Goal: Information Seeking & Learning: Check status

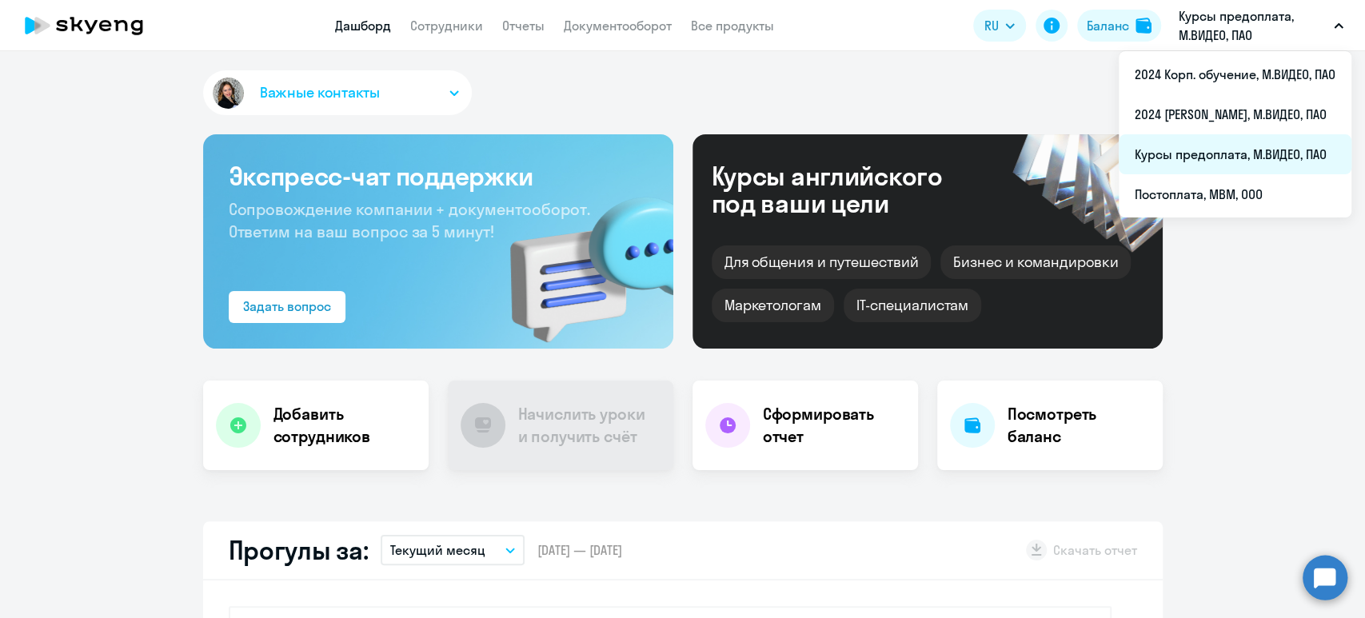
click at [1232, 154] on li "Курсы предоплата, М.ВИДЕО, ПАО" at bounding box center [1235, 154] width 233 height 40
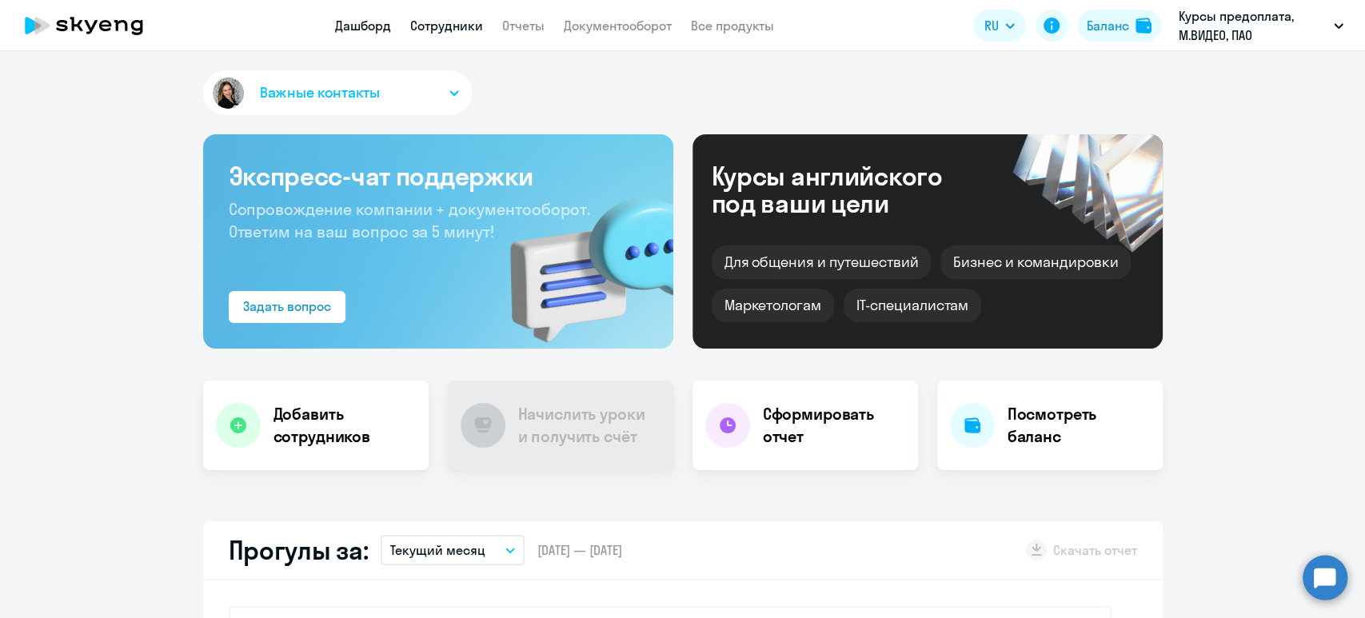
click at [434, 31] on link "Сотрудники" at bounding box center [446, 26] width 73 height 16
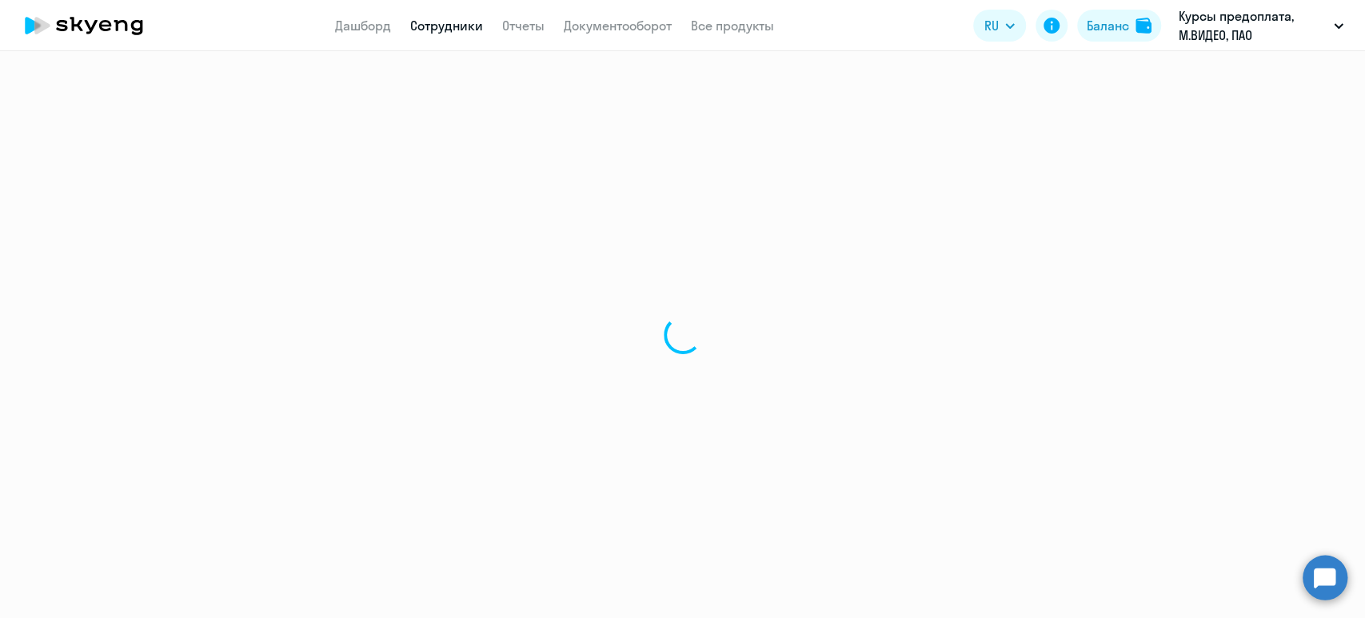
select select "30"
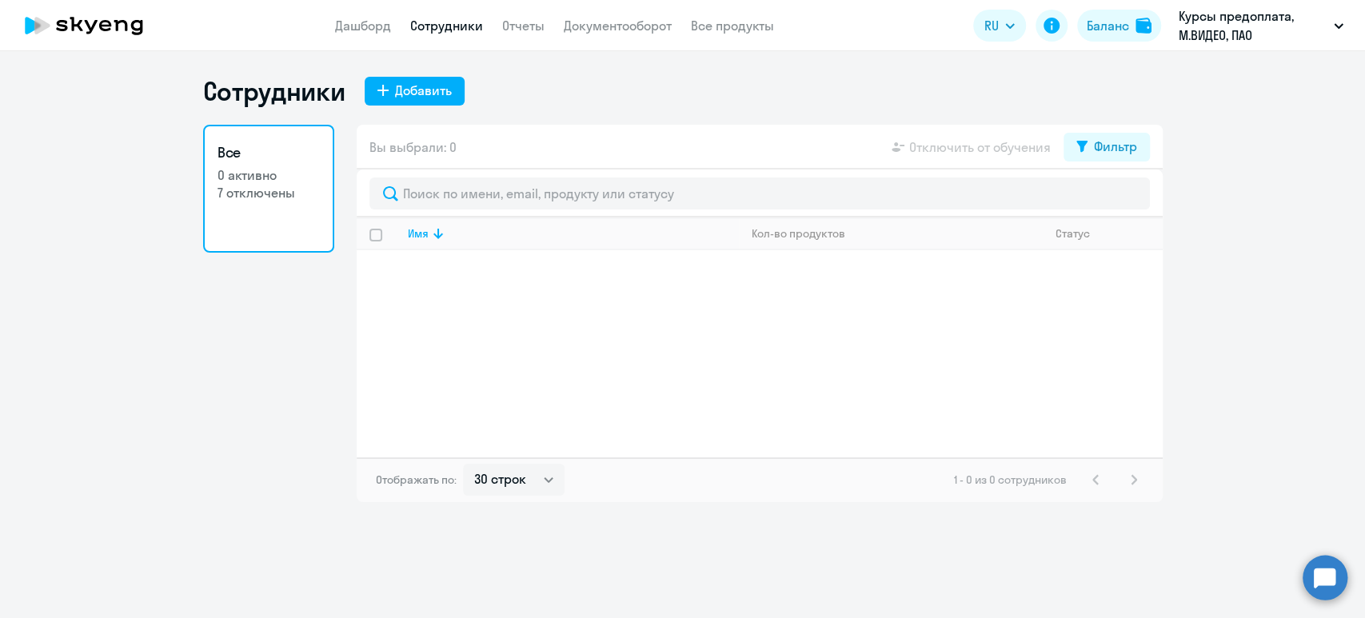
click at [275, 190] on p "7 отключены" at bounding box center [269, 193] width 102 height 18
click at [429, 232] on icon at bounding box center [438, 233] width 19 height 19
click at [528, 26] on link "Отчеты" at bounding box center [523, 26] width 42 height 16
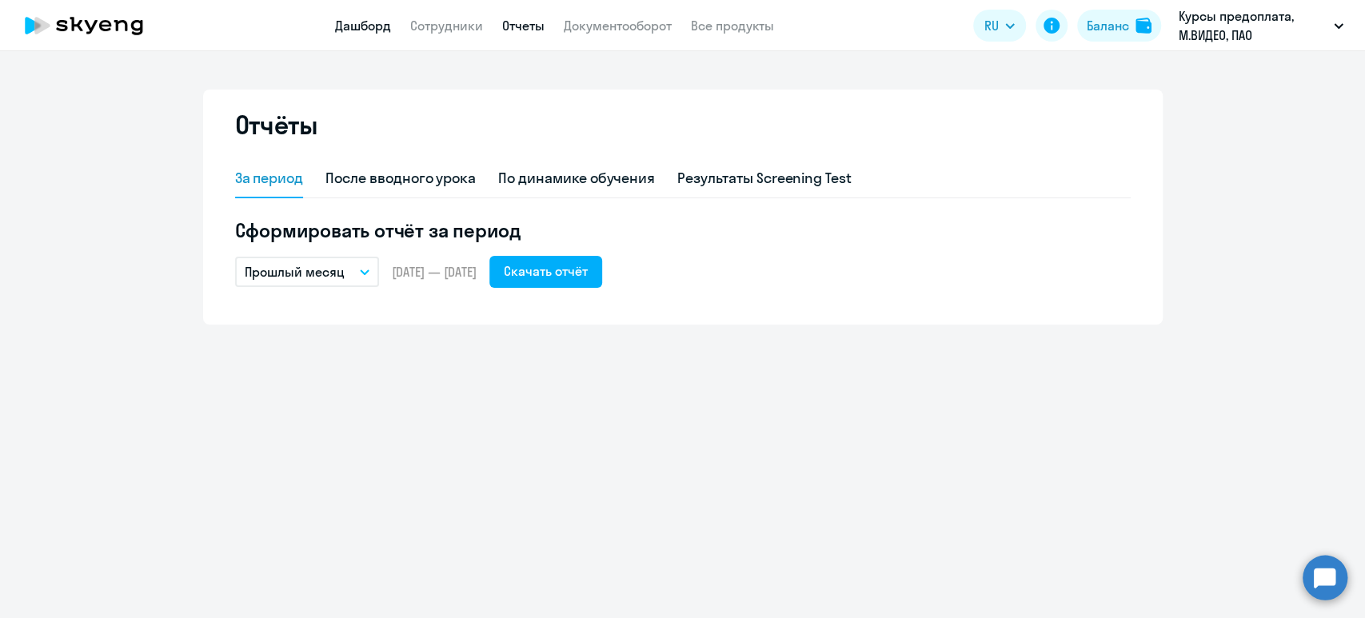
click at [357, 21] on link "Дашборд" at bounding box center [363, 26] width 56 height 16
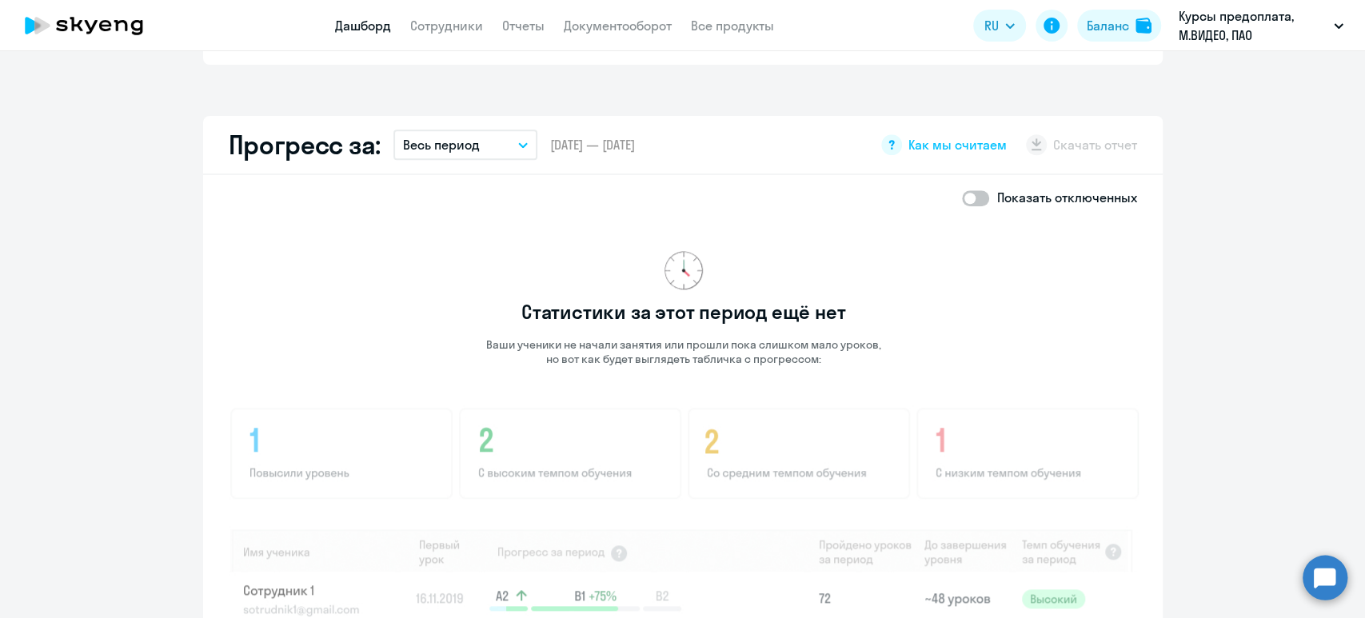
scroll to position [811, 0]
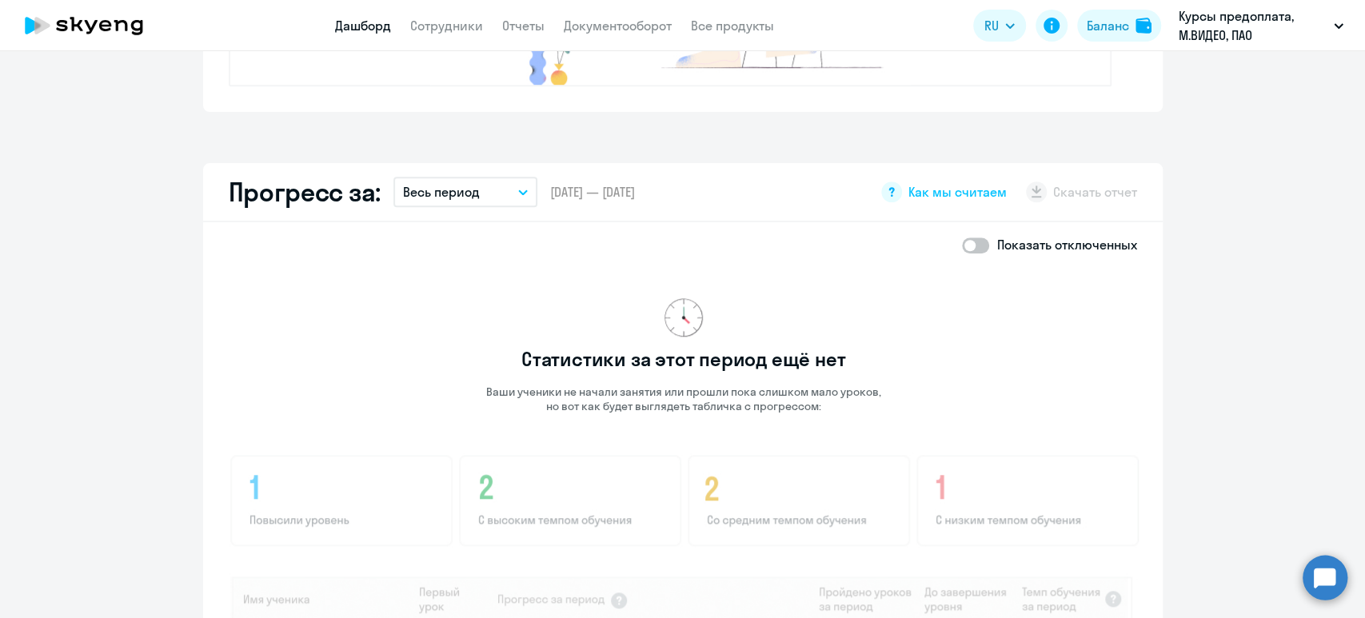
click at [506, 191] on button "Весь период" at bounding box center [465, 192] width 144 height 30
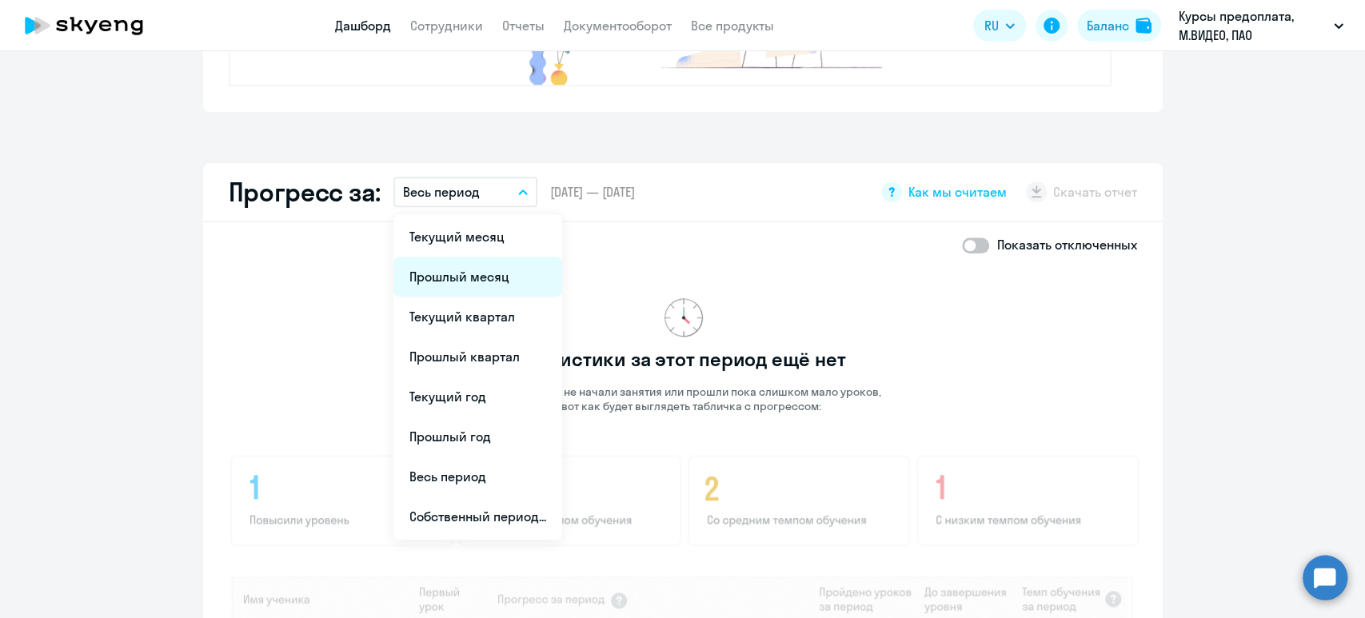
click at [507, 280] on li "Прошлый месяц" at bounding box center [477, 277] width 169 height 40
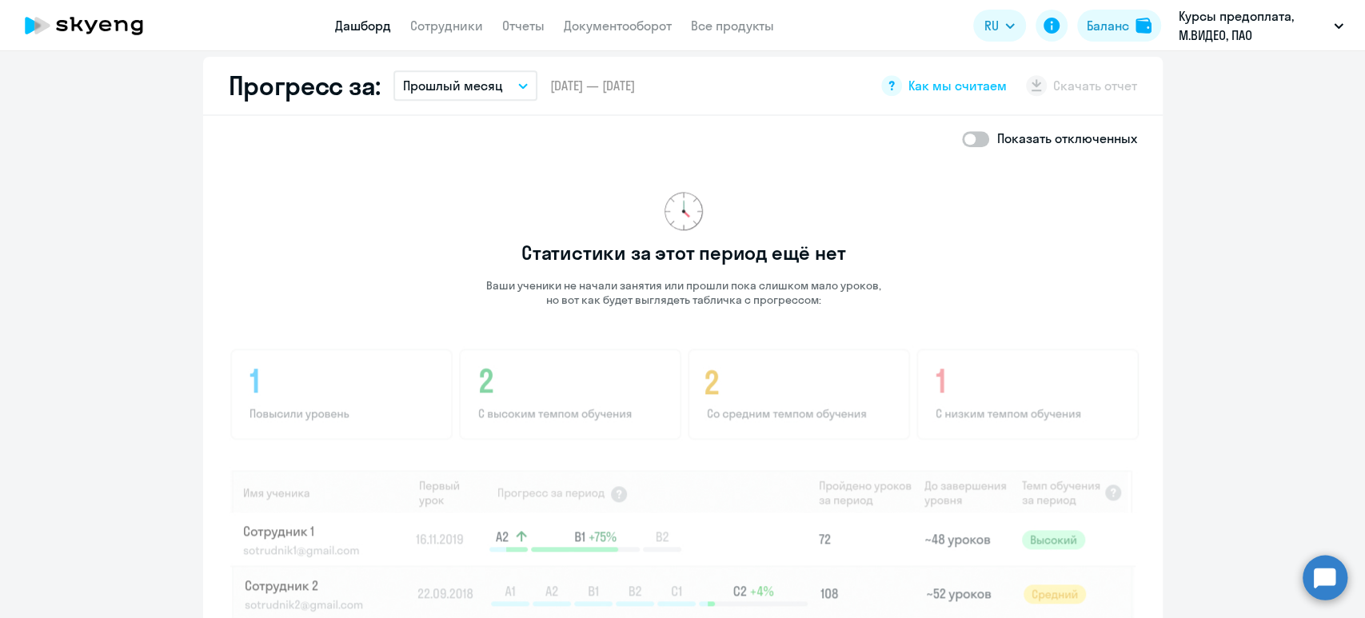
scroll to position [0, 0]
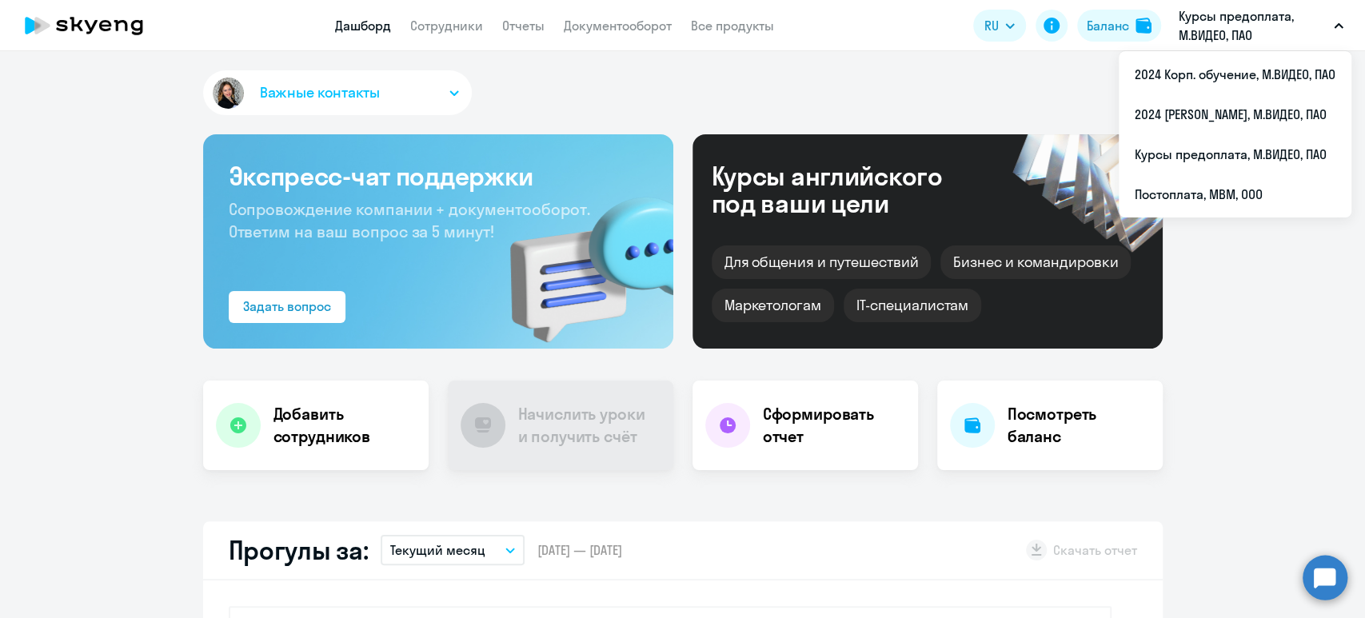
click at [1208, 30] on p "Курсы предоплата, М.ВИДЕО, ПАО" at bounding box center [1253, 25] width 149 height 38
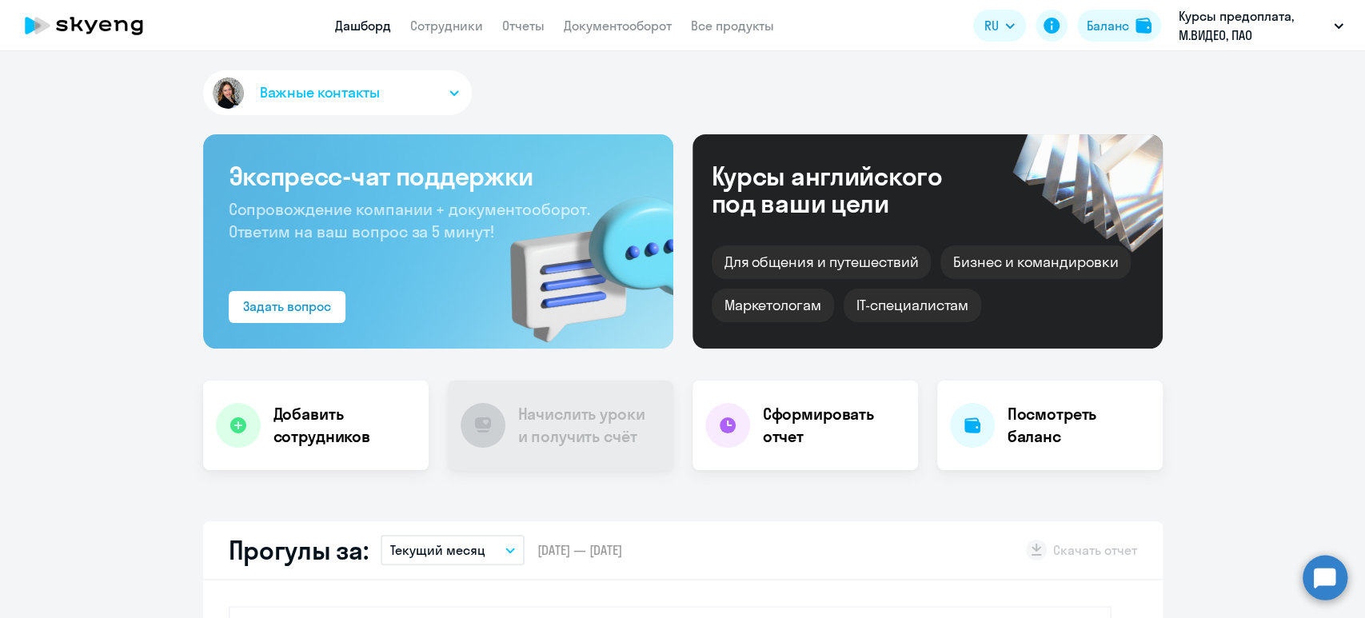
click at [1208, 30] on p "Курсы предоплата, М.ВИДЕО, ПАО" at bounding box center [1253, 25] width 149 height 38
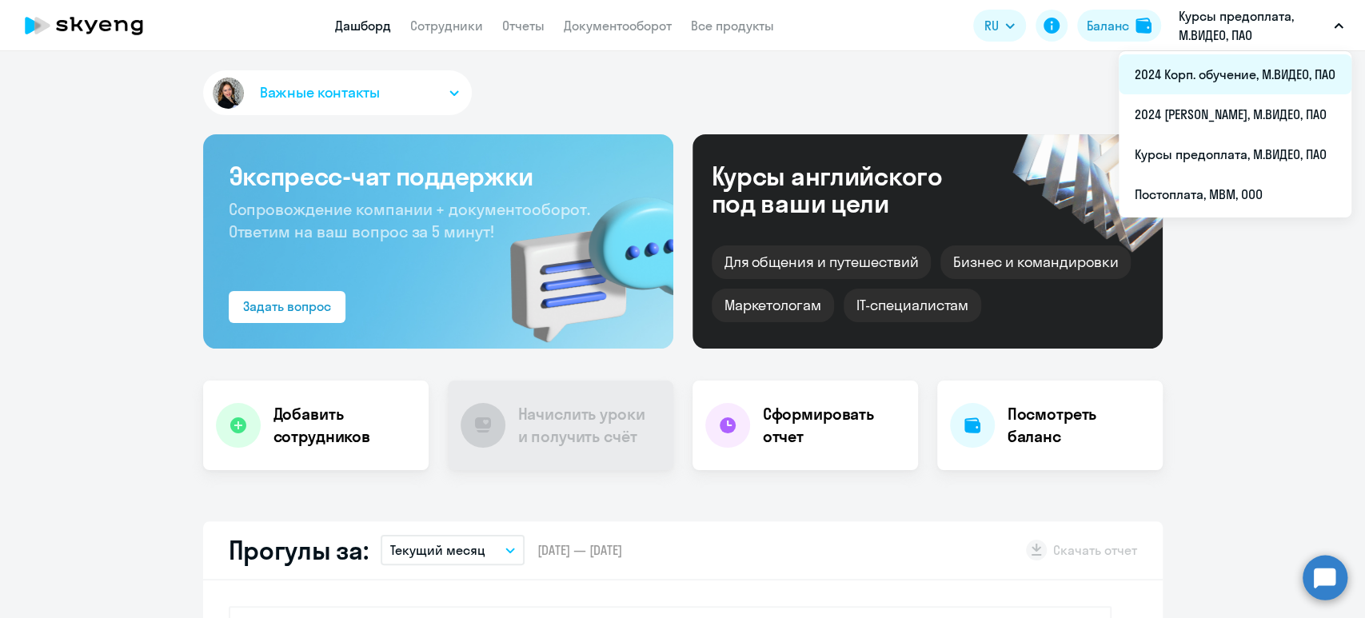
click at [1210, 70] on li "2024 Корп. обучение, М.ВИДЕО, ПАО" at bounding box center [1235, 74] width 233 height 40
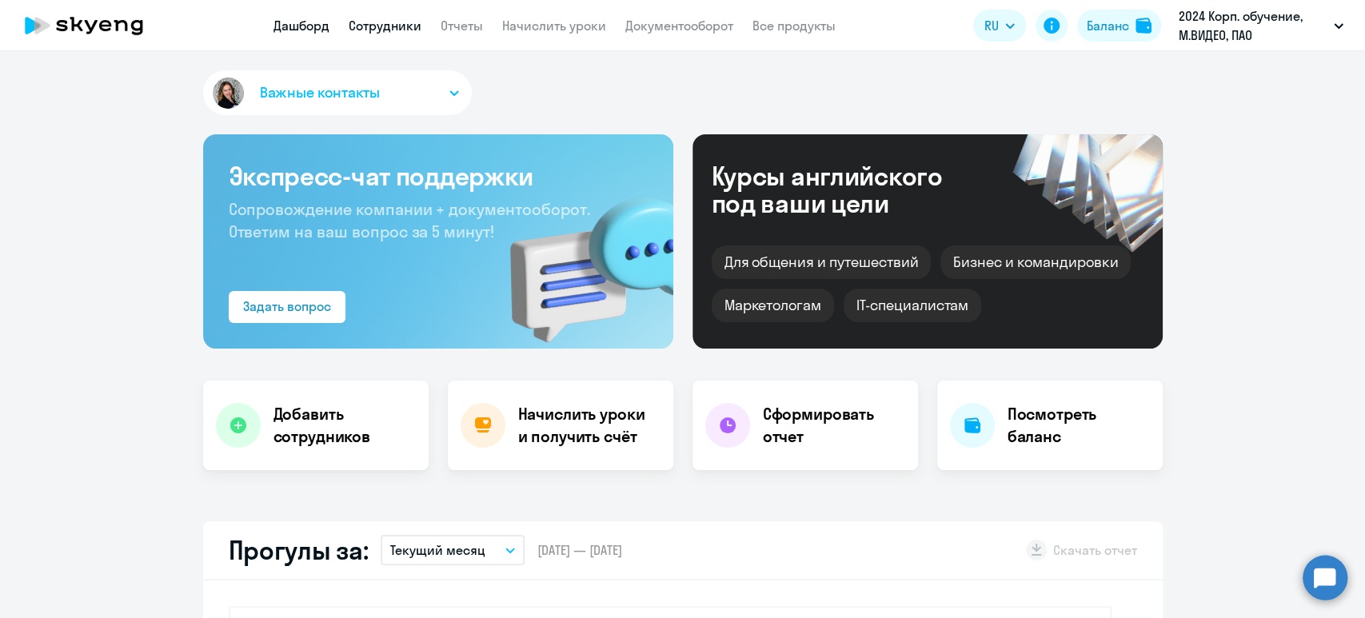
click at [391, 19] on link "Сотрудники" at bounding box center [385, 26] width 73 height 16
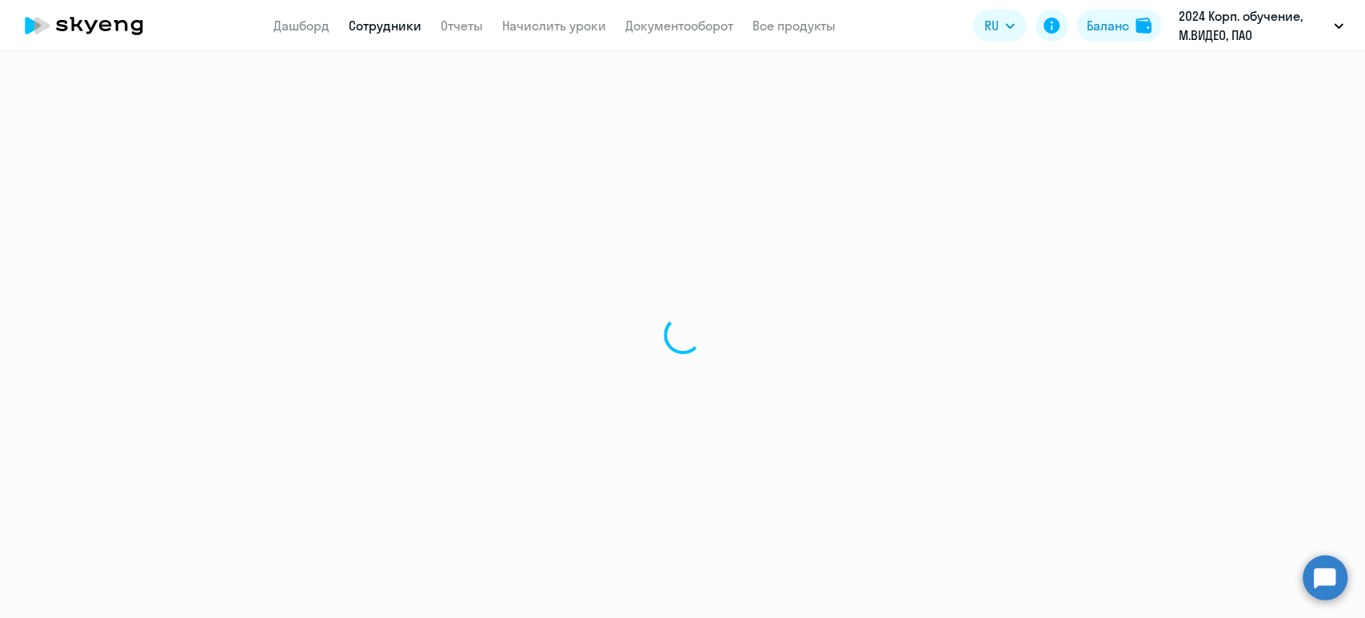
select select "30"
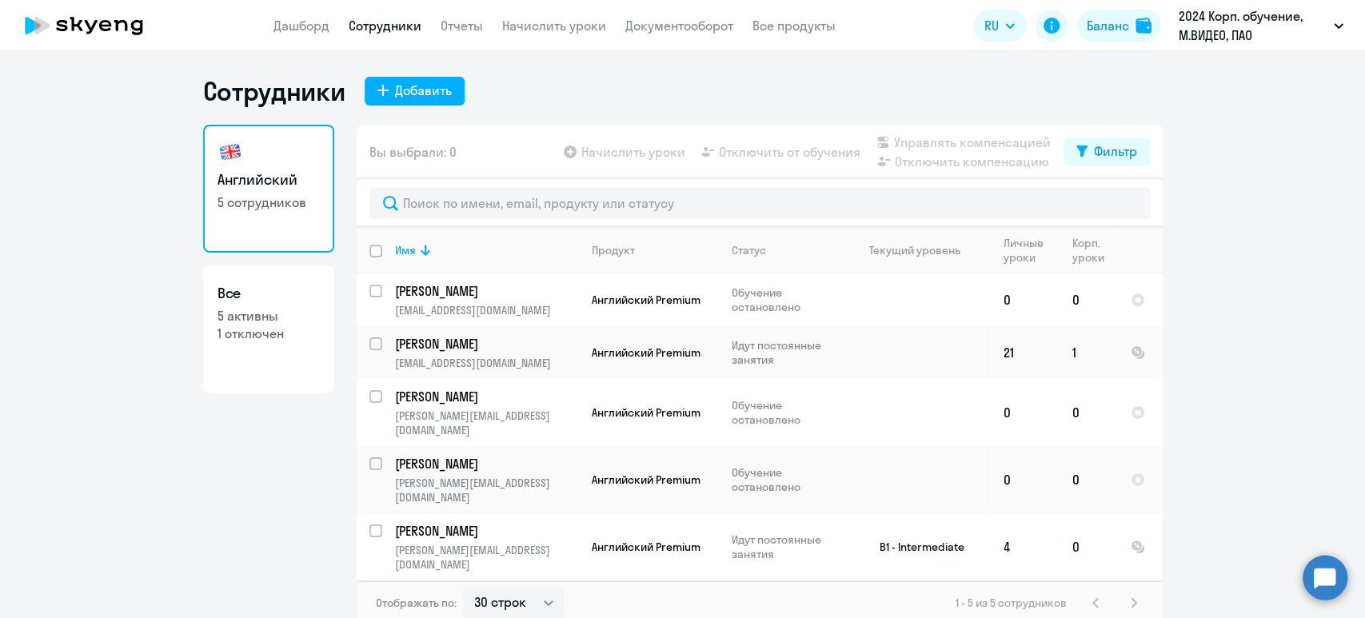
click at [550, 522] on p "[PERSON_NAME]" at bounding box center [485, 531] width 181 height 18
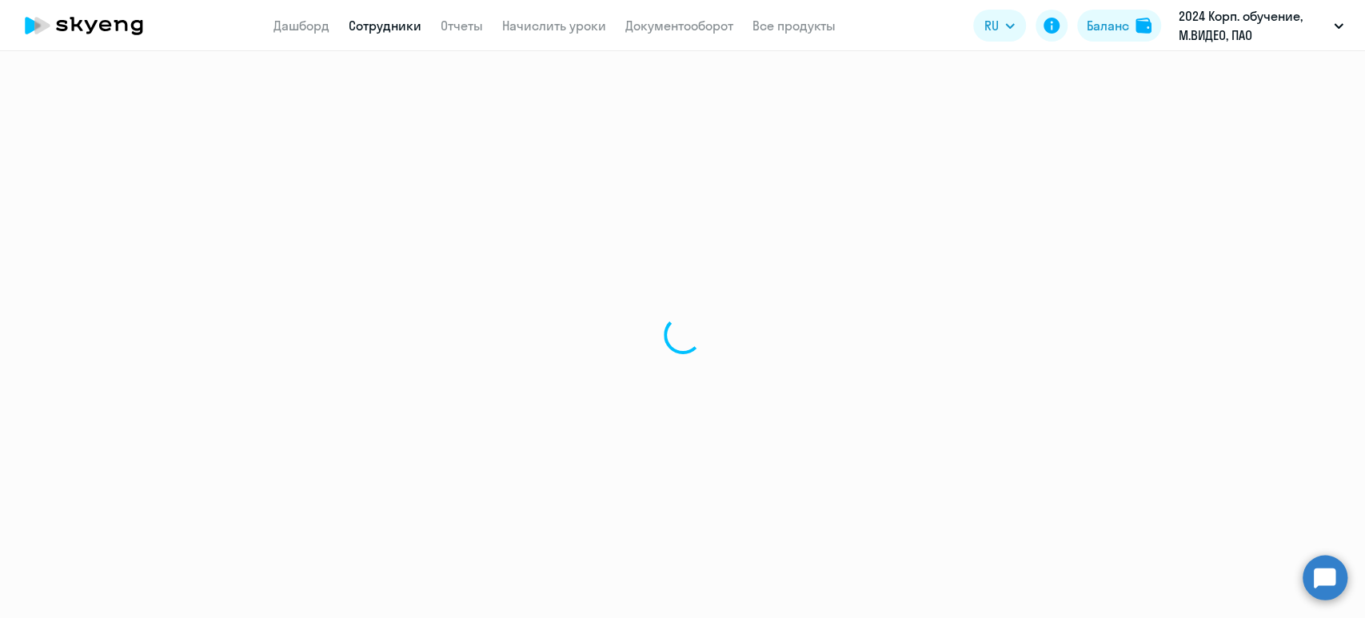
select select "english"
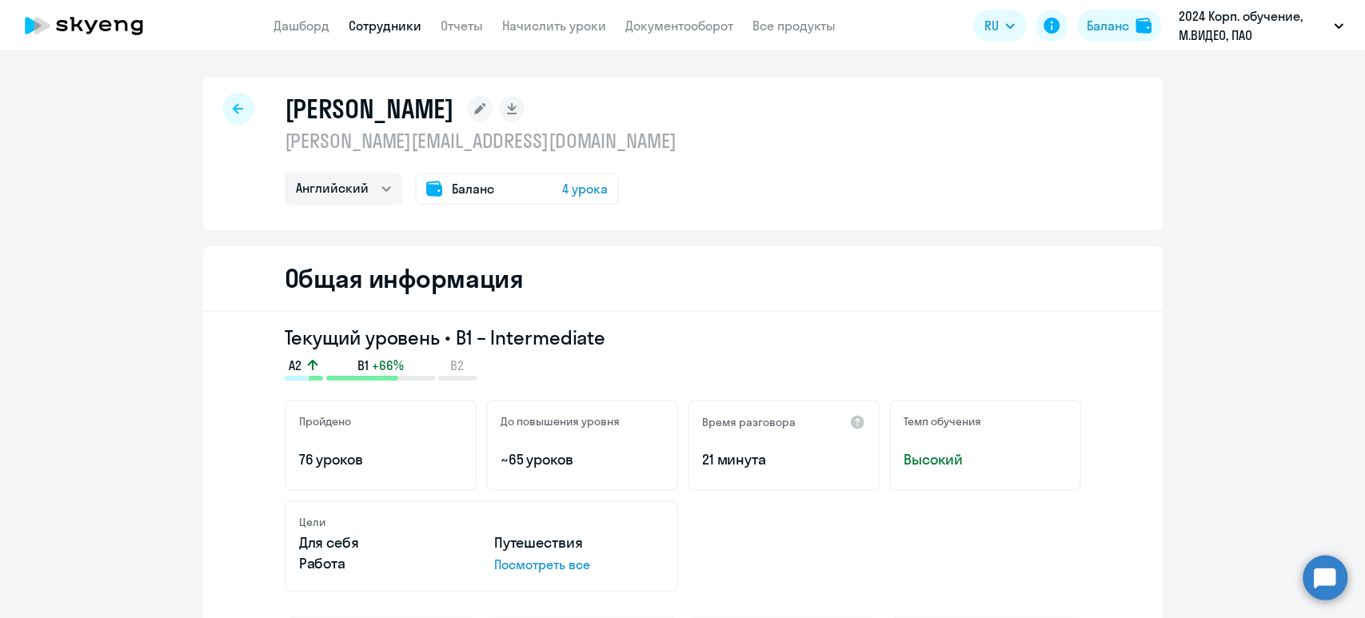
click at [583, 183] on span "4 урока" at bounding box center [585, 188] width 46 height 19
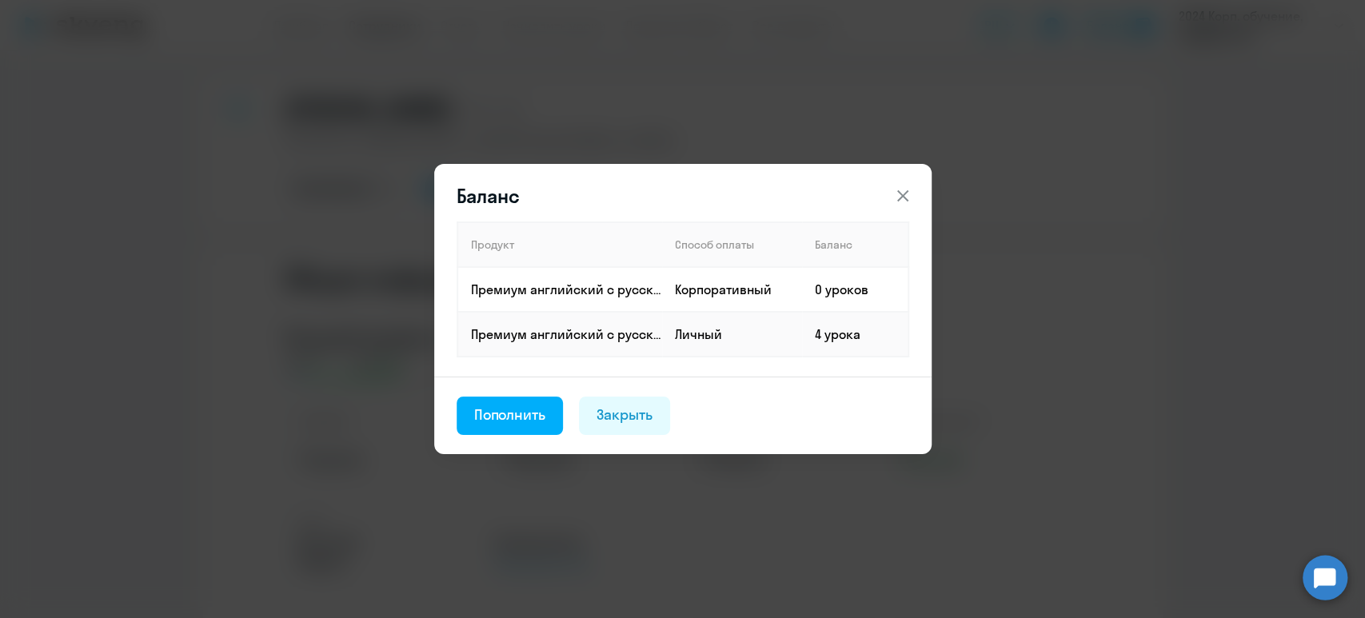
click at [897, 196] on icon at bounding box center [902, 195] width 19 height 19
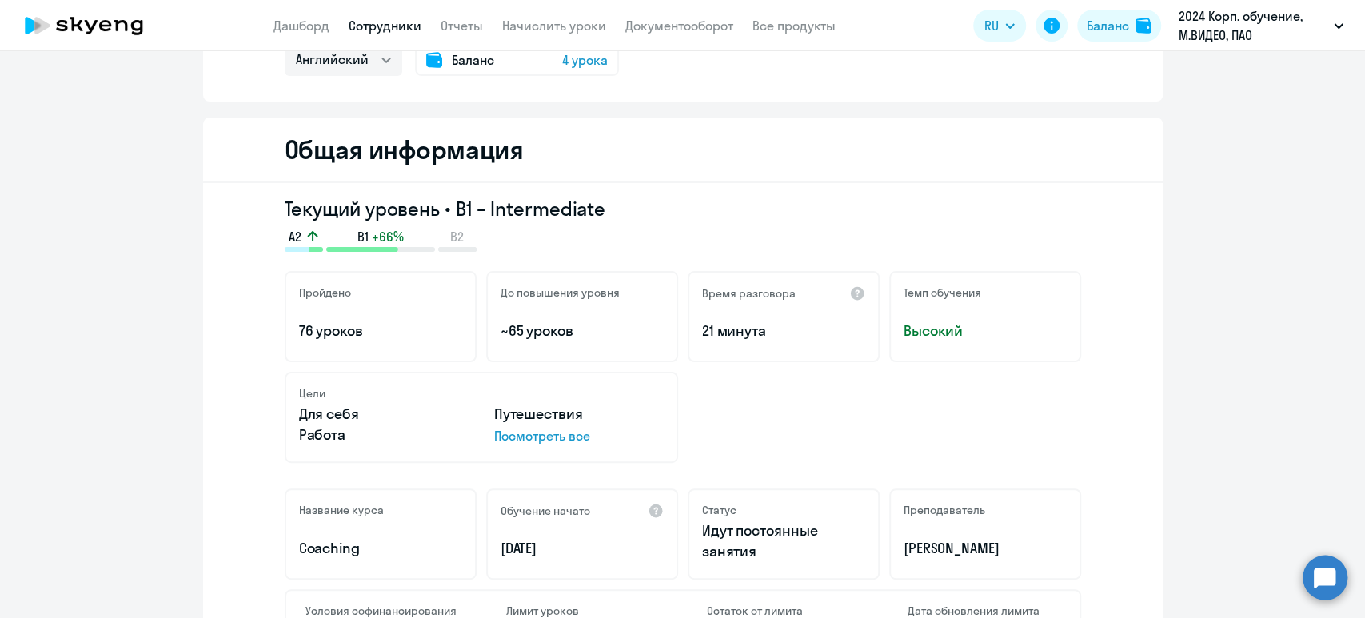
scroll to position [320, 0]
